Goal: Check status: Check status

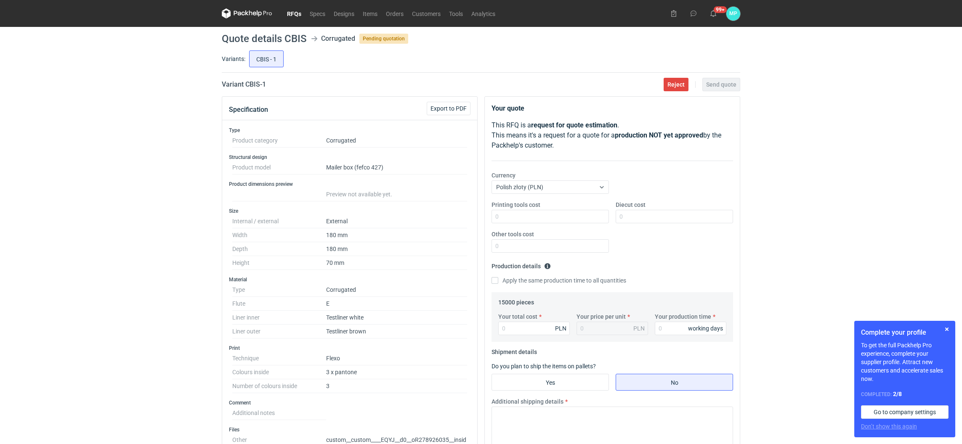
click at [285, 12] on link "RFQs" at bounding box center [294, 13] width 23 height 10
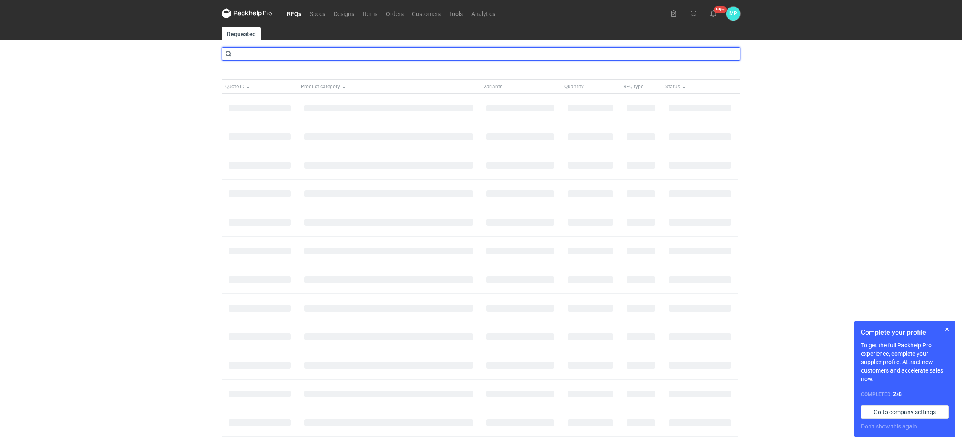
click at [272, 56] on input "text" at bounding box center [481, 53] width 519 height 13
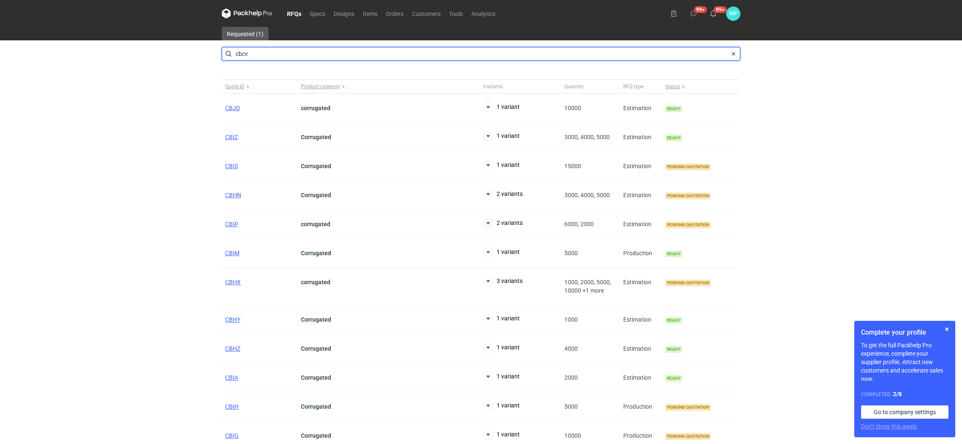
click at [251, 53] on input "cbcv" at bounding box center [481, 53] width 519 height 13
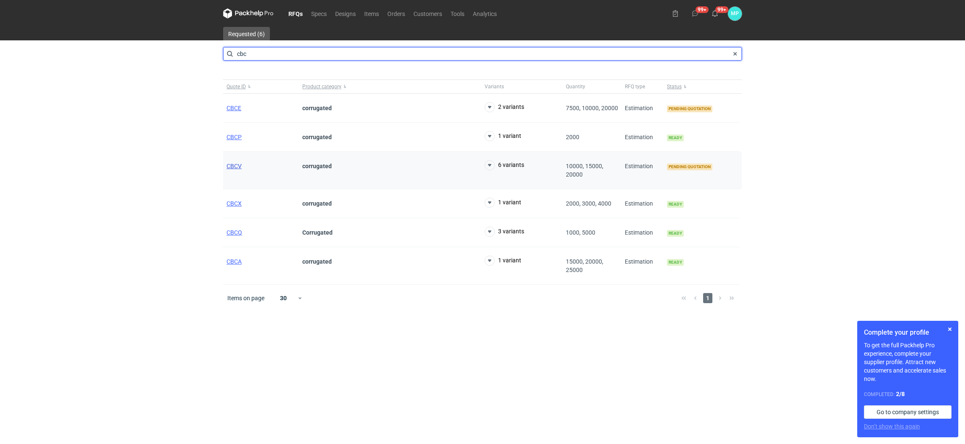
type input "cbc"
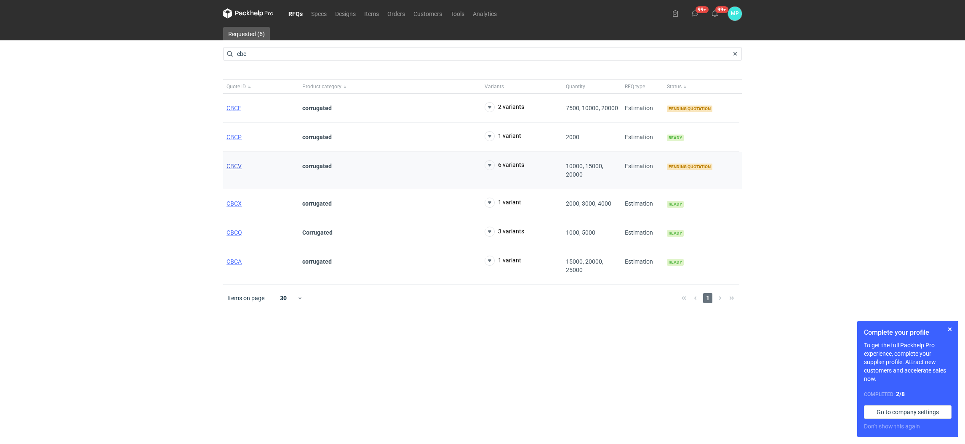
click at [235, 165] on span "CBCV" at bounding box center [233, 166] width 15 height 7
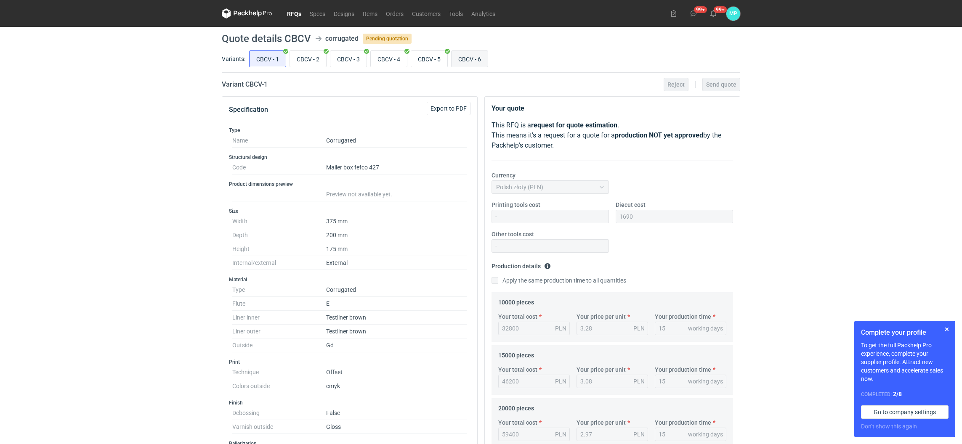
click at [465, 62] on input "CBCV - 6" at bounding box center [470, 59] width 36 height 16
radio input "true"
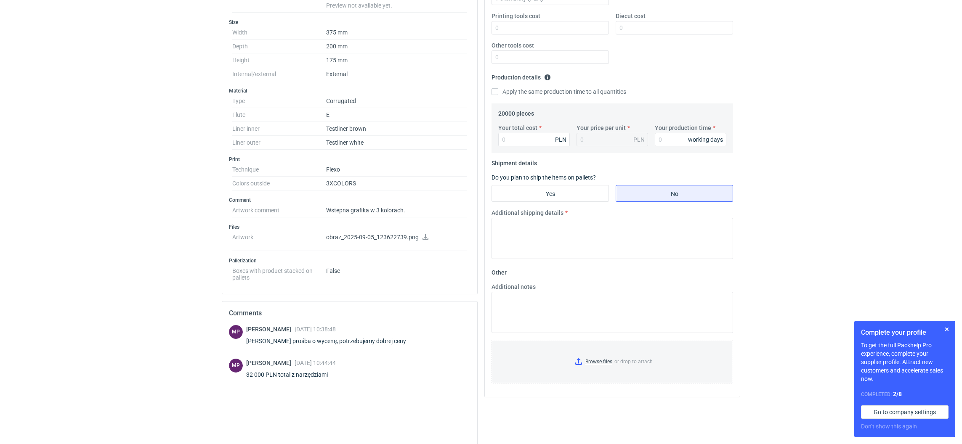
scroll to position [249, 0]
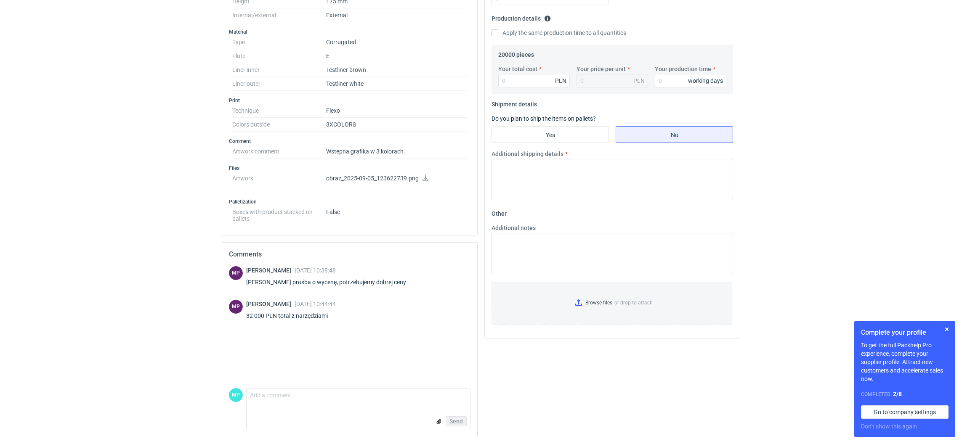
click at [422, 176] on icon at bounding box center [425, 179] width 7 height 6
